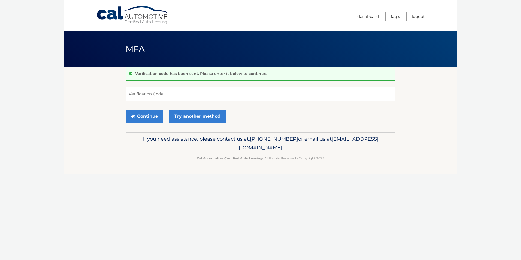
click at [169, 93] on input "Verification Code" at bounding box center [261, 94] width 270 height 14
type input "565289"
click at [126, 110] on button "Continue" at bounding box center [145, 117] width 38 height 14
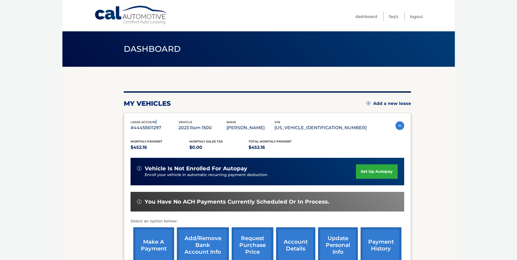
drag, startPoint x: 0, startPoint y: 0, endPoint x: 158, endPoint y: 120, distance: 198.2
click at [158, 120] on div "lease account #44455611297" at bounding box center [155, 126] width 48 height 12
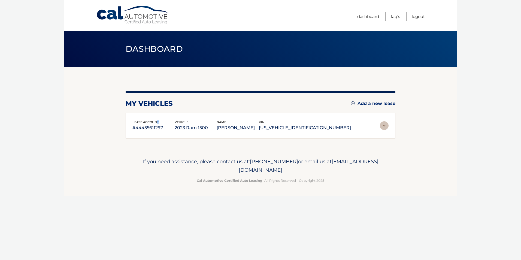
click at [382, 125] on img at bounding box center [384, 125] width 9 height 9
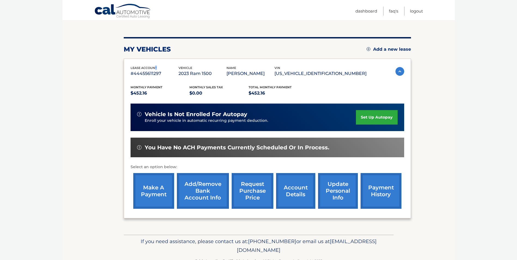
scroll to position [55, 0]
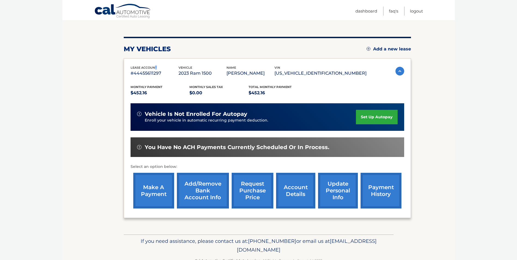
click at [162, 182] on link "make a payment" at bounding box center [153, 191] width 41 height 36
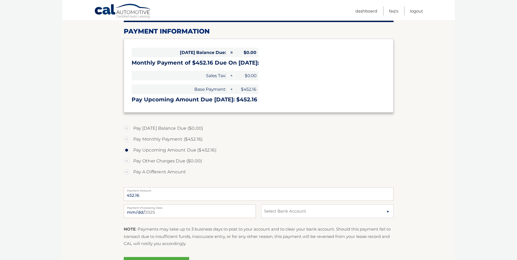
scroll to position [82, 0]
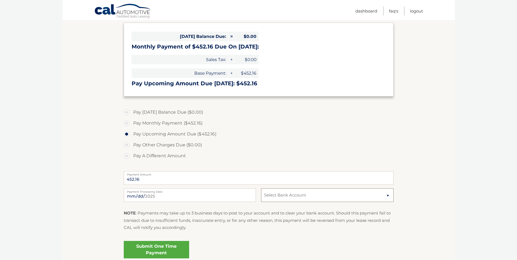
click at [310, 194] on select "Select Bank Account Checking UMB, NA *****1117 Checking SANTANDER *****5921" at bounding box center [327, 195] width 132 height 14
select select "ODgxYjE1MDktNDU4Ni00OWRhLWFhNDgtYTRjNzAwZDU2ZTRi"
click at [261, 188] on select "Select Bank Account Checking UMB, NA *****1117 Checking SANTANDER *****5921" at bounding box center [327, 195] width 132 height 14
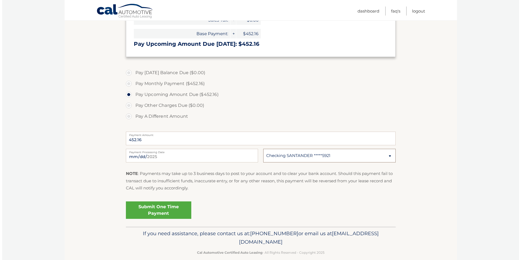
scroll to position [129, 0]
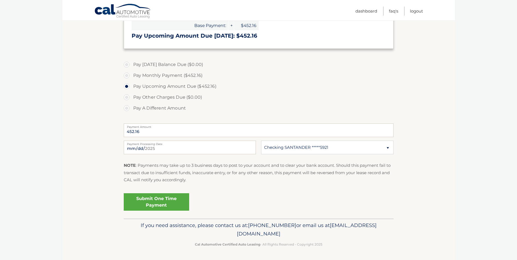
click at [160, 199] on link "Submit One Time Payment" at bounding box center [156, 201] width 65 height 17
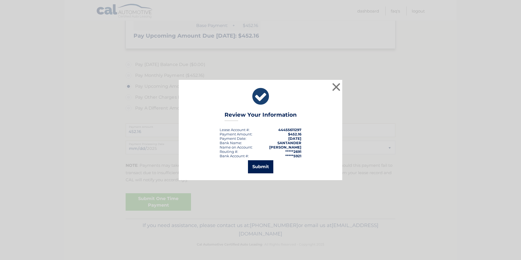
click at [266, 167] on button "Submit" at bounding box center [260, 166] width 25 height 13
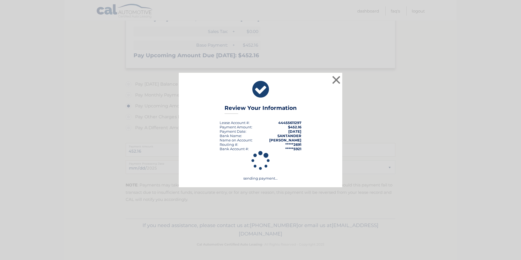
scroll to position [110, 0]
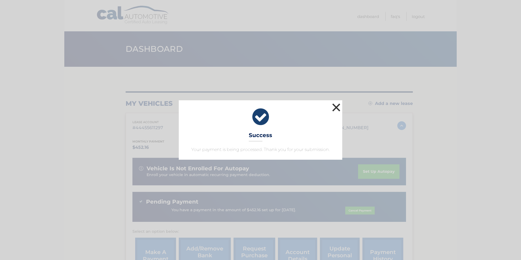
click at [334, 106] on button "×" at bounding box center [336, 107] width 11 height 11
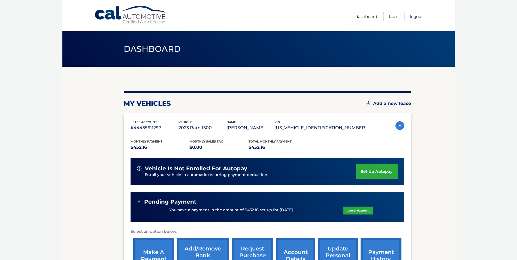
click at [412, 17] on link "Logout" at bounding box center [416, 16] width 13 height 9
